Goal: Entertainment & Leisure: Consume media (video, audio)

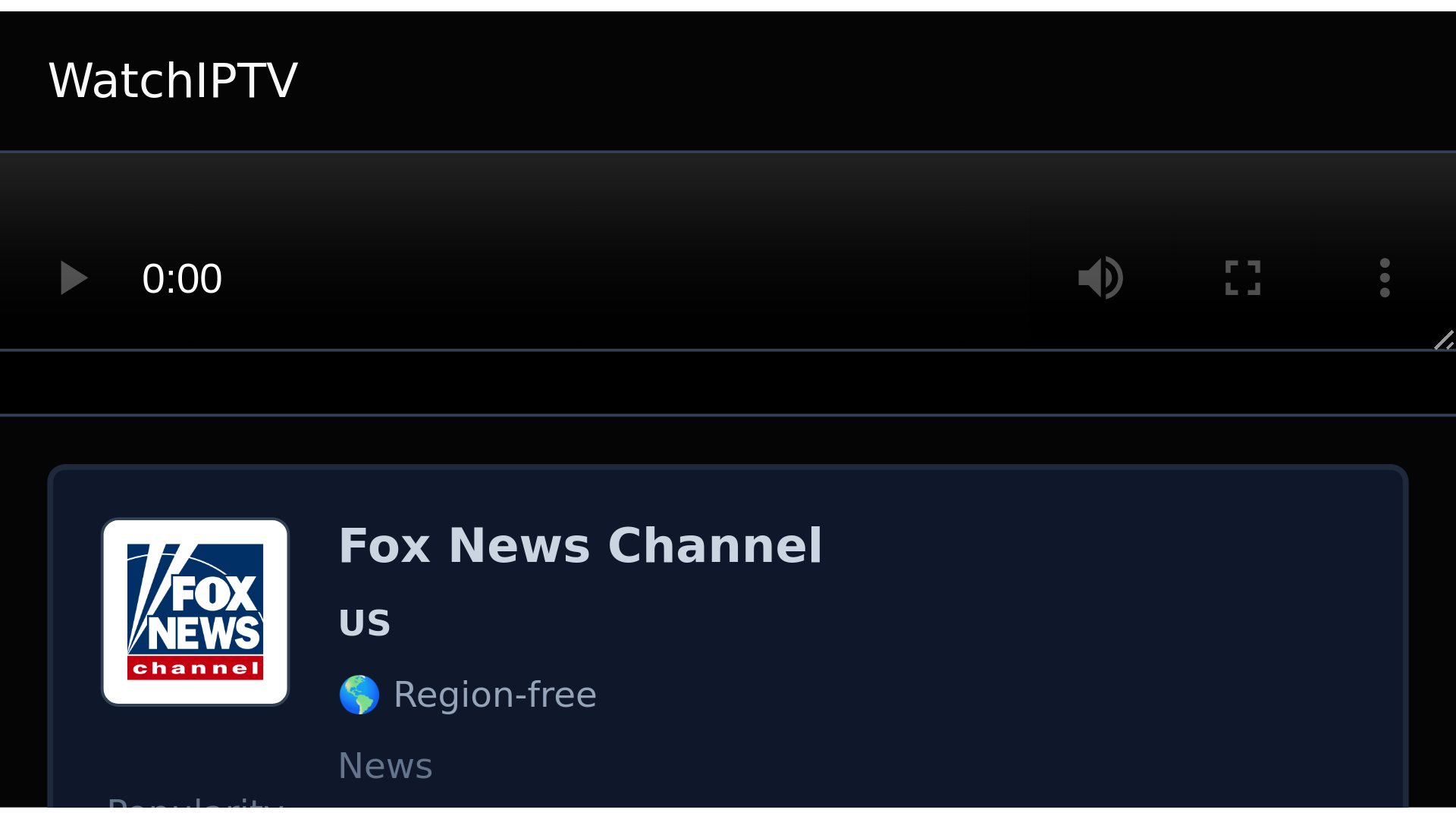
scroll to position [379, 0]
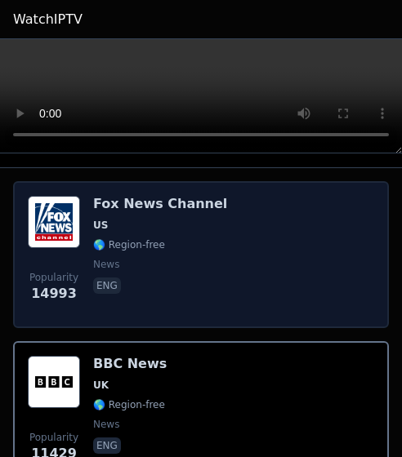
click at [193, 219] on span "news" at bounding box center [160, 264] width 134 height 13
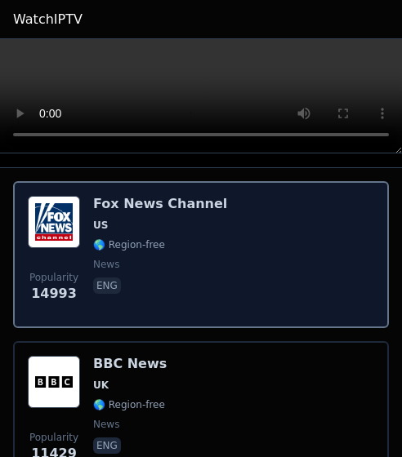
click at [193, 219] on span "news" at bounding box center [160, 264] width 134 height 13
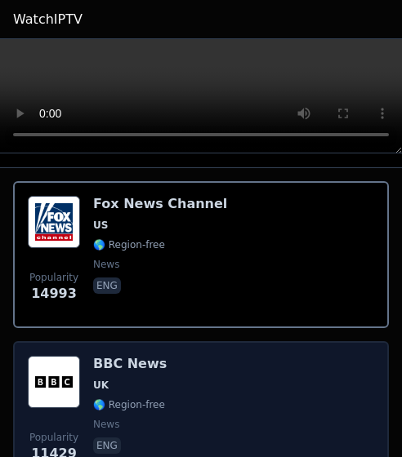
click at [168, 219] on div "Popularity 11429 BBC News UK 🌎 Region-free news eng" at bounding box center [201, 415] width 346 height 118
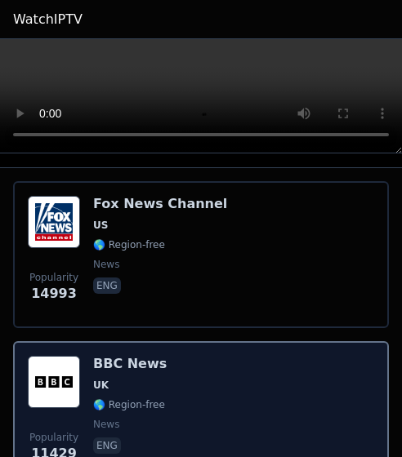
click at [168, 219] on div "Popularity 11429 BBC News UK 🌎 Region-free news eng" at bounding box center [201, 415] width 346 height 118
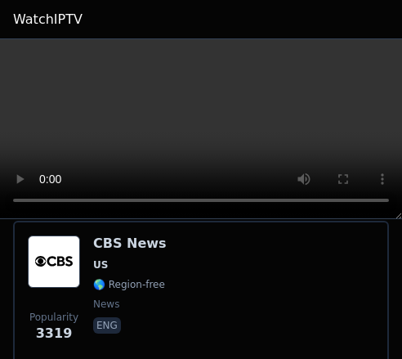
scroll to position [1797, 0]
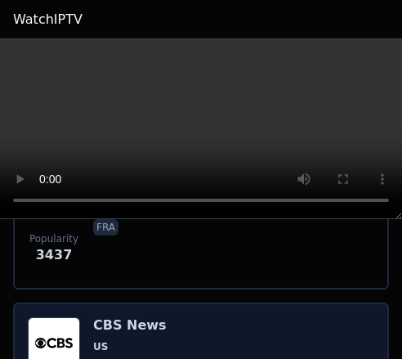
click at [147, 219] on h6 "CBS News" at bounding box center [130, 325] width 74 height 16
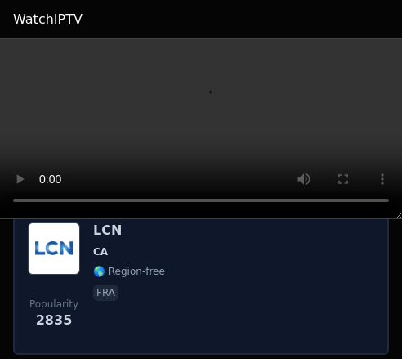
scroll to position [2613, 0]
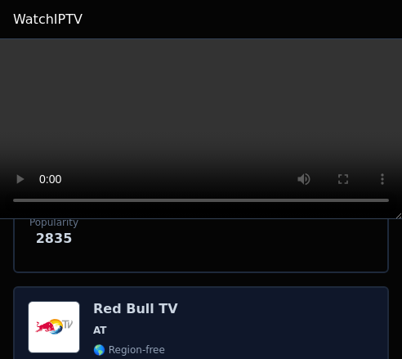
click at [149, 219] on div "Red Bull TV AT 🌎 Region-free sports eng deu" at bounding box center [135, 360] width 85 height 118
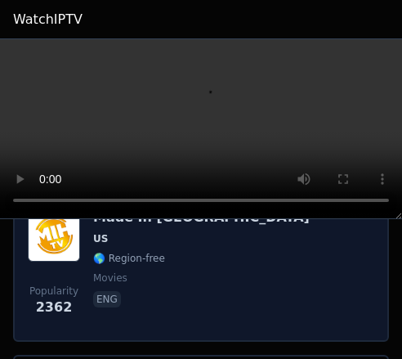
scroll to position [3267, 0]
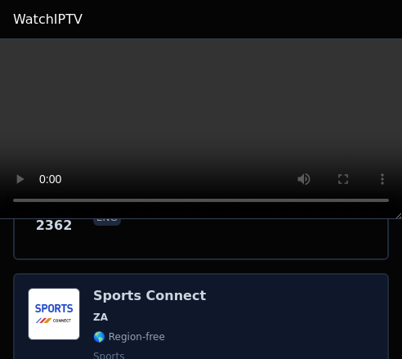
click at [162, 219] on div "Sports Connect ZA 🌎 Region-free sports eng" at bounding box center [149, 346] width 113 height 118
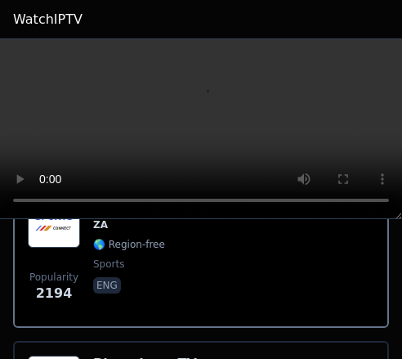
scroll to position [3348, 0]
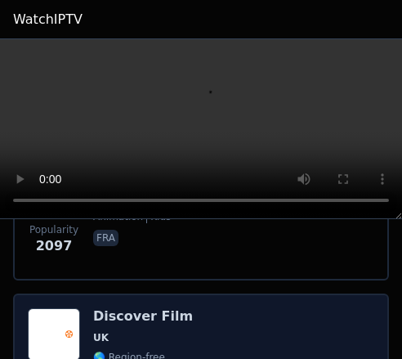
scroll to position [4083, 0]
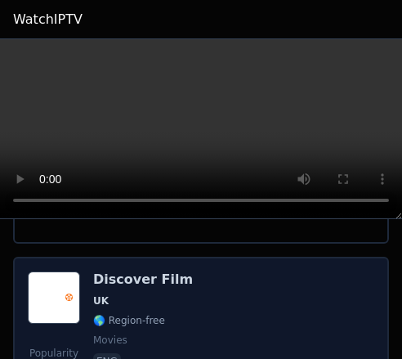
click at [179, 219] on div "Popularity 2096 Discover Film UK 🌎 Region-free movies eng" at bounding box center [201, 330] width 346 height 118
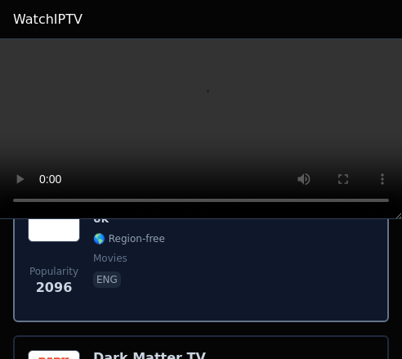
scroll to position [4247, 0]
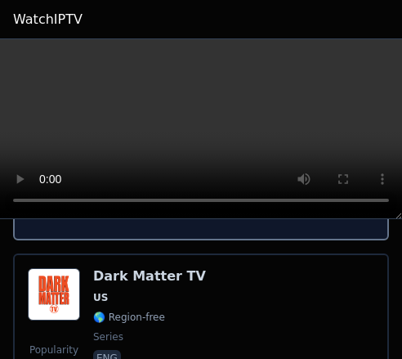
click at [180, 219] on span "US" at bounding box center [149, 297] width 113 height 13
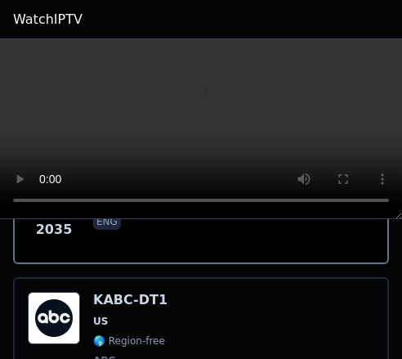
scroll to position [4410, 0]
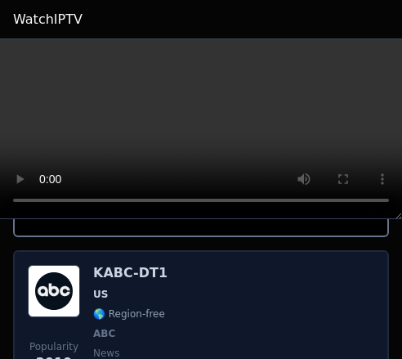
click at [180, 219] on div "Popularity 2019 KABC-DT1 US 🌎 Region-free ABC news eng" at bounding box center [201, 325] width 346 height 121
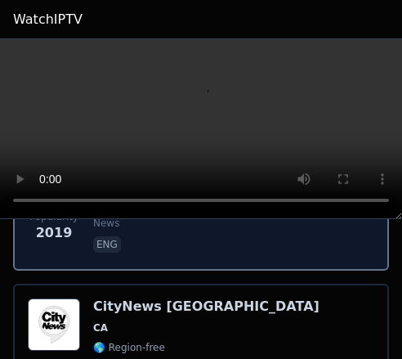
scroll to position [4574, 0]
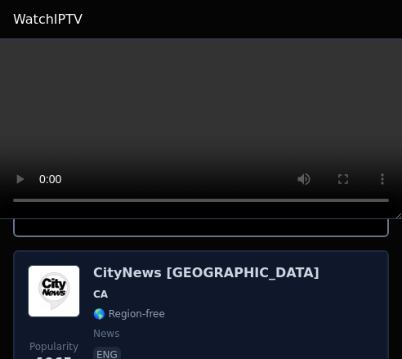
click at [180, 219] on span "CA" at bounding box center [206, 293] width 226 height 13
